Goal: Task Accomplishment & Management: Manage account settings

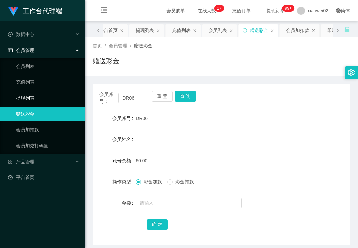
click at [36, 95] on link "提现列表" at bounding box center [48, 97] width 64 height 13
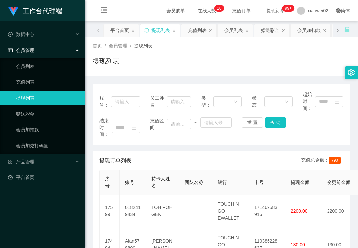
click at [211, 59] on div "提现列表" at bounding box center [221, 63] width 257 height 15
click at [61, 64] on link "会员列表" at bounding box center [48, 66] width 64 height 13
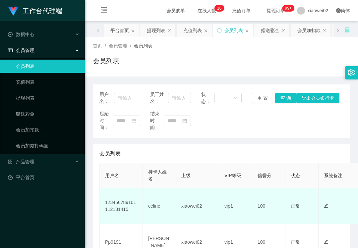
scroll to position [132, 0]
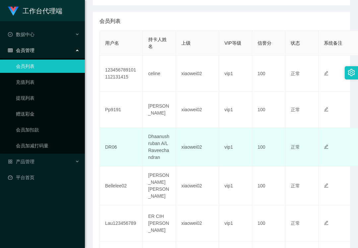
click at [110, 145] on td "DR06" at bounding box center [121, 147] width 43 height 39
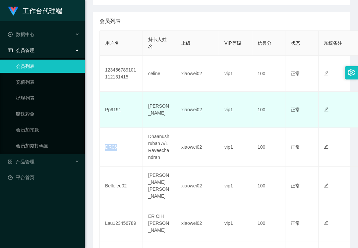
copy td "DR06"
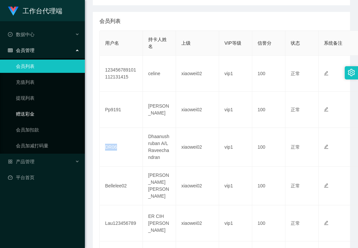
click at [41, 108] on link "赠送彩金" at bounding box center [48, 113] width 64 height 13
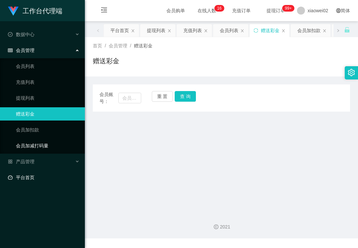
drag, startPoint x: 38, startPoint y: 157, endPoint x: 42, endPoint y: 150, distance: 7.7
click at [39, 157] on div "产品管理" at bounding box center [42, 161] width 85 height 13
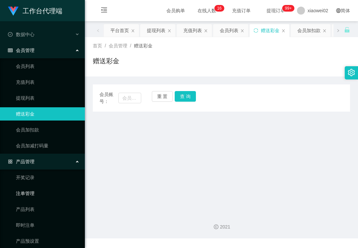
click at [41, 193] on link "注单管理" at bounding box center [48, 193] width 64 height 13
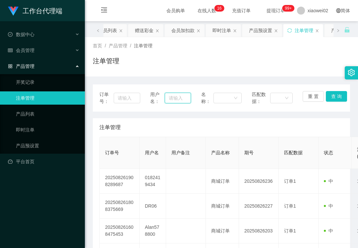
drag, startPoint x: 175, startPoint y: 99, endPoint x: 180, endPoint y: 99, distance: 5.0
click at [175, 99] on input "text" at bounding box center [178, 98] width 26 height 11
paste input "DR06"
type input "DR06"
click at [334, 98] on button "查 询" at bounding box center [336, 96] width 21 height 11
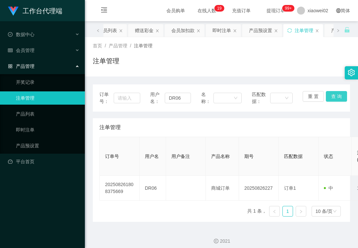
click at [334, 98] on button "查 询" at bounding box center [336, 96] width 21 height 11
click at [334, 98] on div "重 置 查 询" at bounding box center [322, 98] width 41 height 14
click at [44, 50] on div "会员管理" at bounding box center [42, 50] width 85 height 13
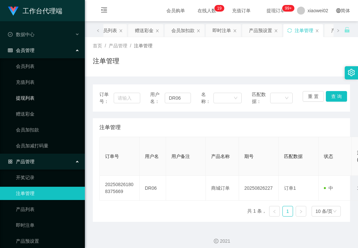
click at [41, 93] on link "提现列表" at bounding box center [48, 97] width 64 height 13
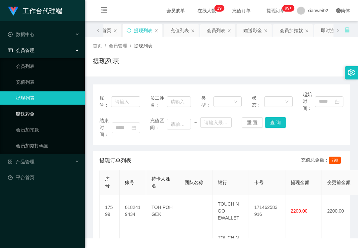
click at [48, 107] on link "赠送彩金" at bounding box center [48, 113] width 64 height 13
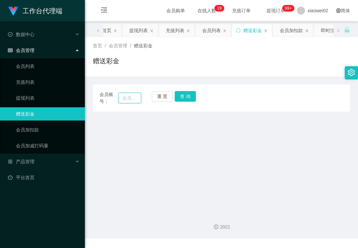
drag, startPoint x: 131, startPoint y: 99, endPoint x: 135, endPoint y: 99, distance: 3.6
click at [131, 99] on input "text" at bounding box center [129, 98] width 23 height 11
paste input "DR06"
type input "DR06"
click at [190, 101] on button "查 询" at bounding box center [185, 96] width 21 height 11
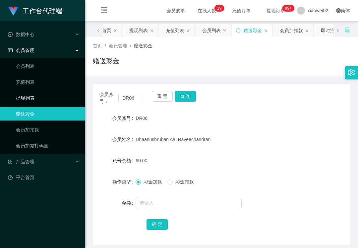
click at [46, 93] on link "提现列表" at bounding box center [48, 97] width 64 height 13
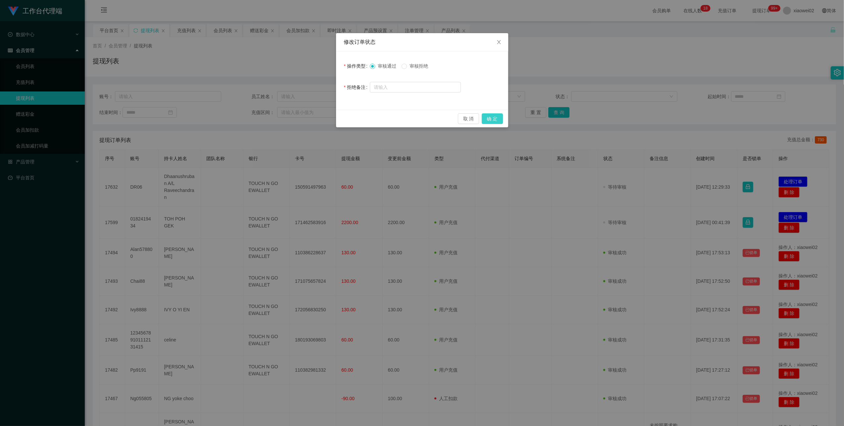
click at [492, 117] on button "确 定" at bounding box center [492, 118] width 21 height 11
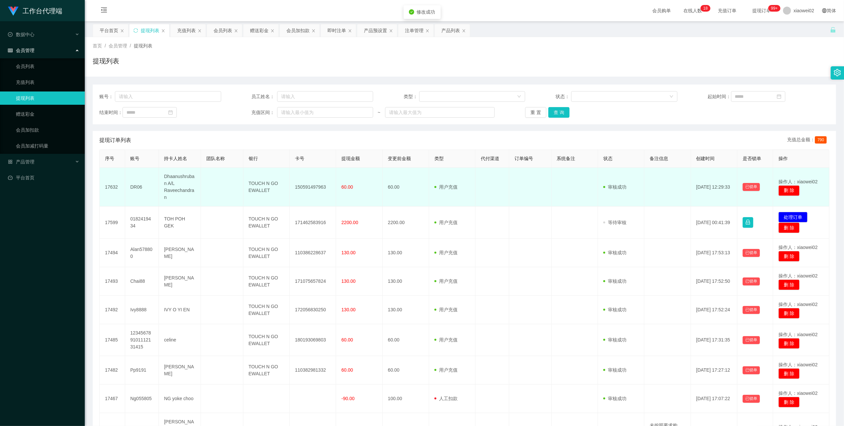
click at [300, 186] on td "150591497963" at bounding box center [313, 187] width 46 height 39
copy td "150591497963"
